Goal: Task Accomplishment & Management: Use online tool/utility

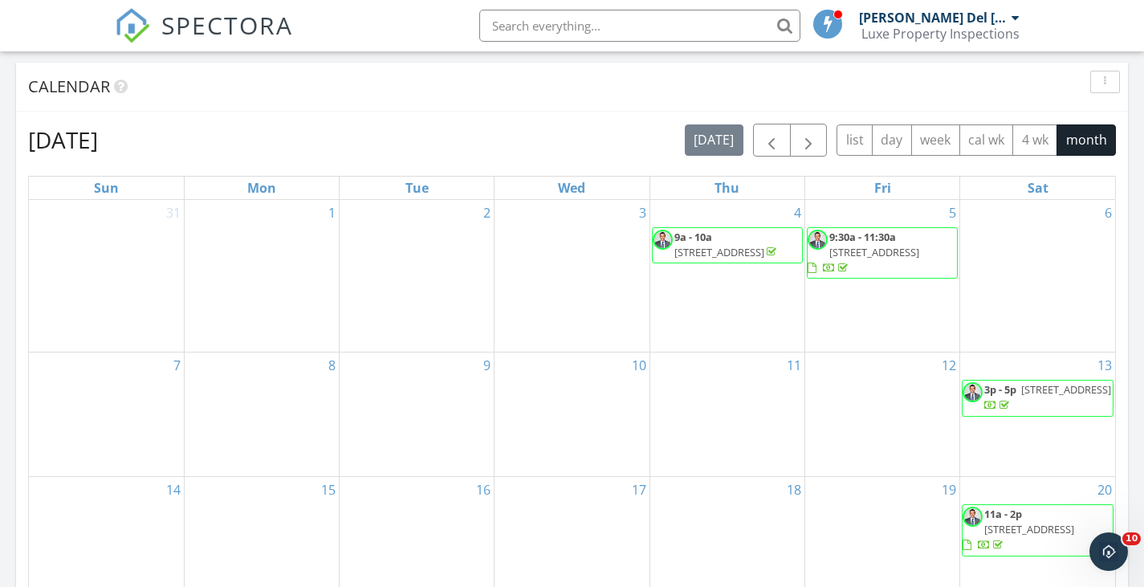
scroll to position [634, 0]
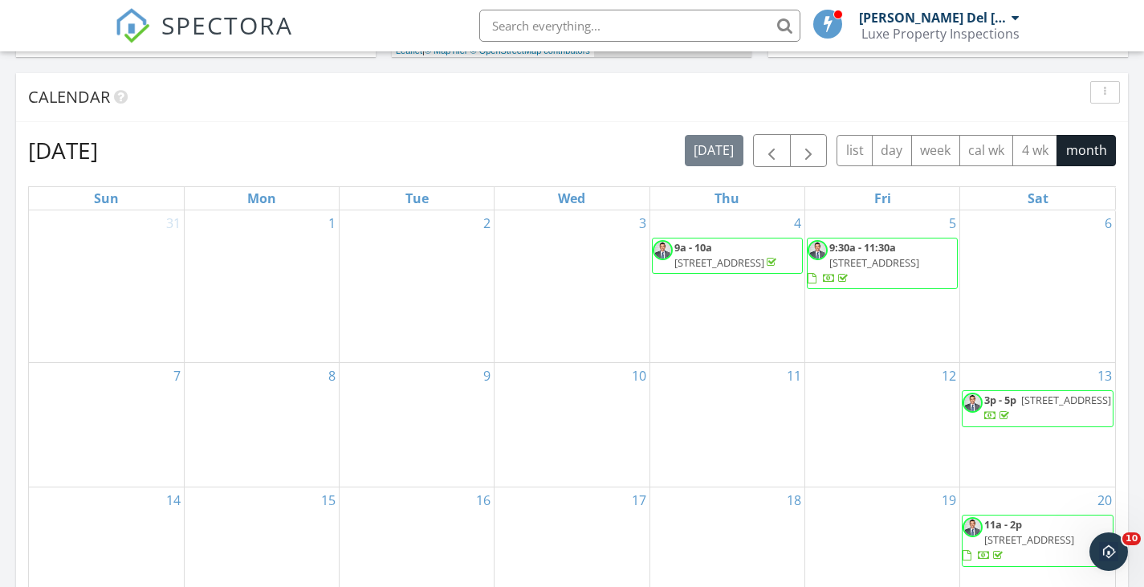
click at [899, 258] on span "[STREET_ADDRESS]" at bounding box center [875, 262] width 90 height 14
click at [524, 16] on input "text" at bounding box center [639, 26] width 321 height 32
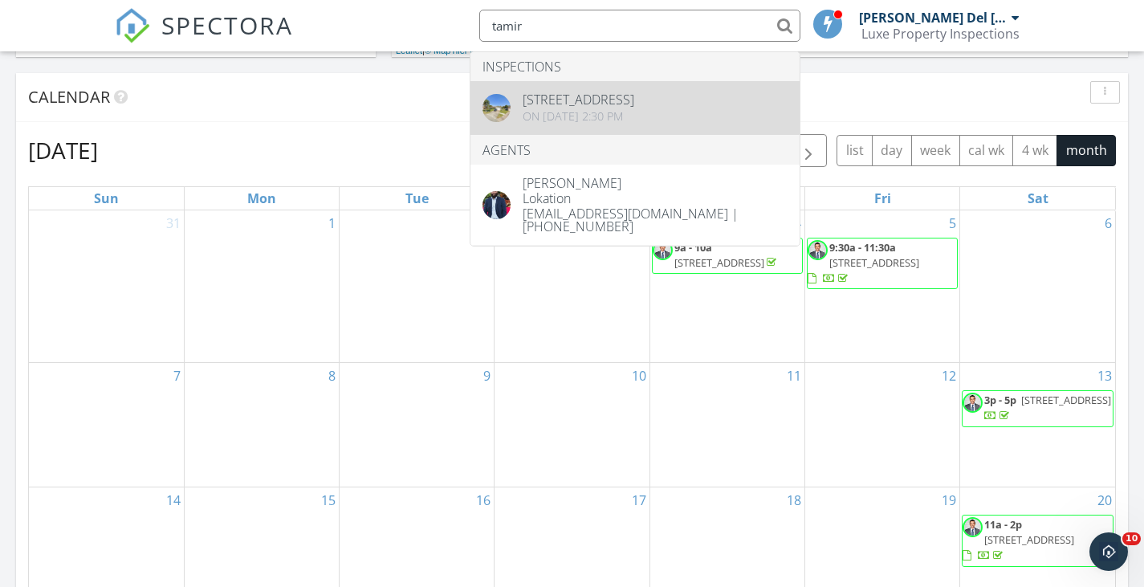
type input "tamir"
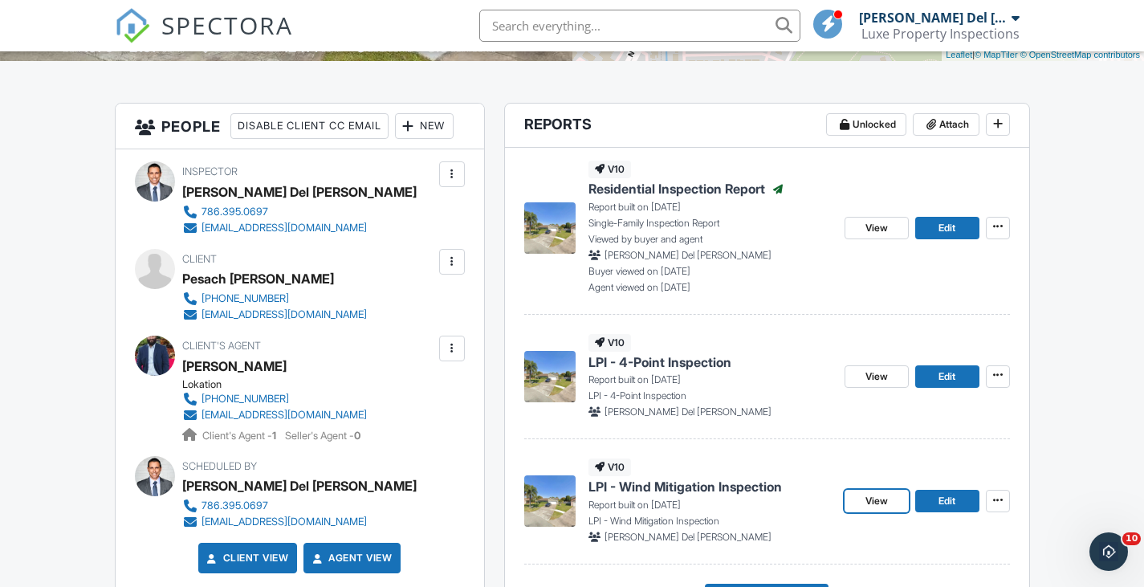
click at [654, 487] on span "LPI - Wind Mitigation Inspection" at bounding box center [686, 487] width 194 height 18
